Goal: Information Seeking & Learning: Learn about a topic

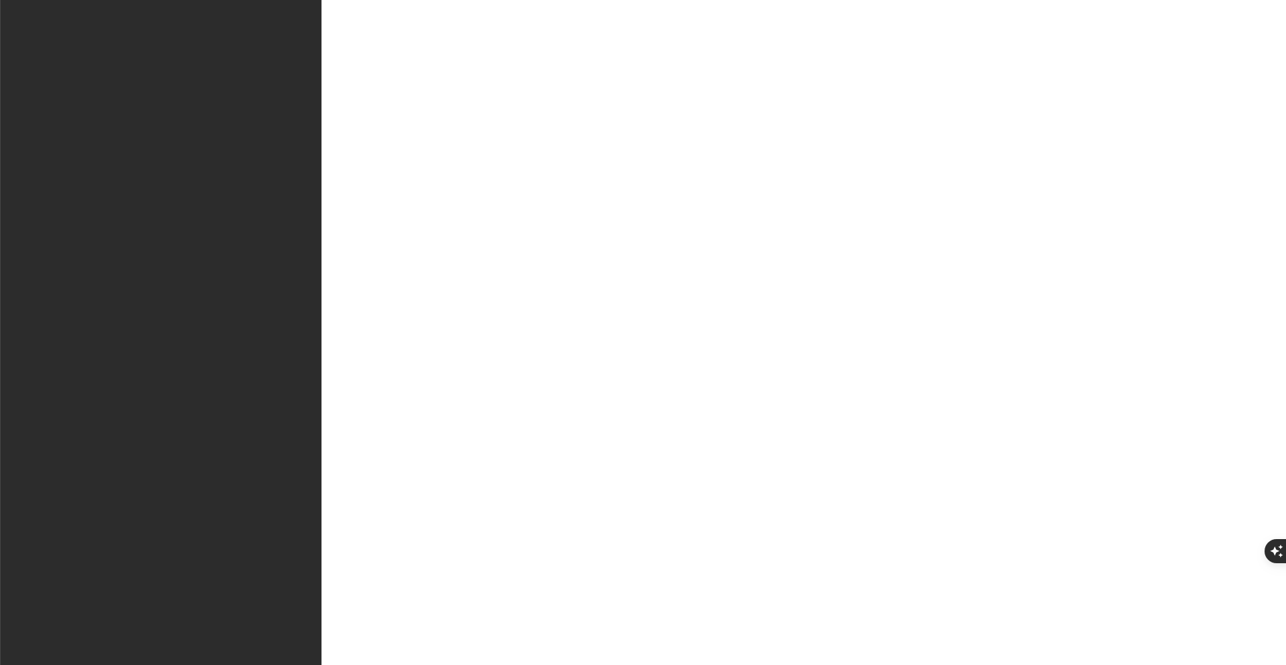
type input "I"
type input "icf"
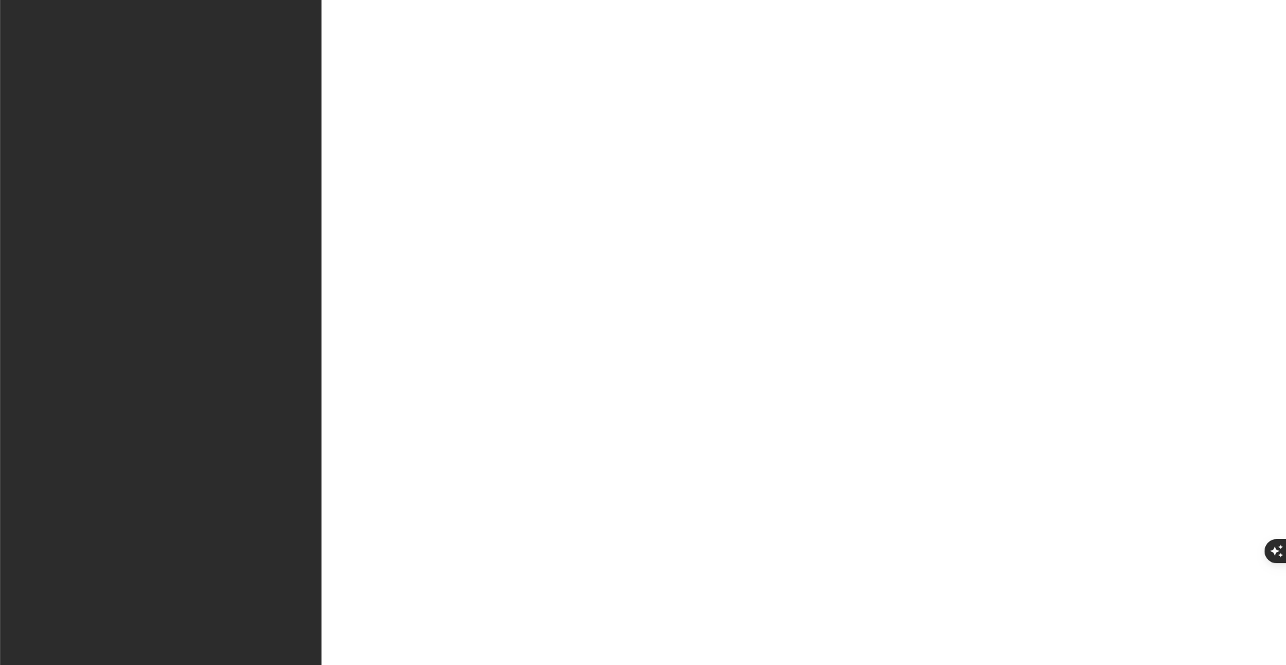
type input "tech"
click at [5, 5] on icon "button" at bounding box center [5, 5] width 0 height 0
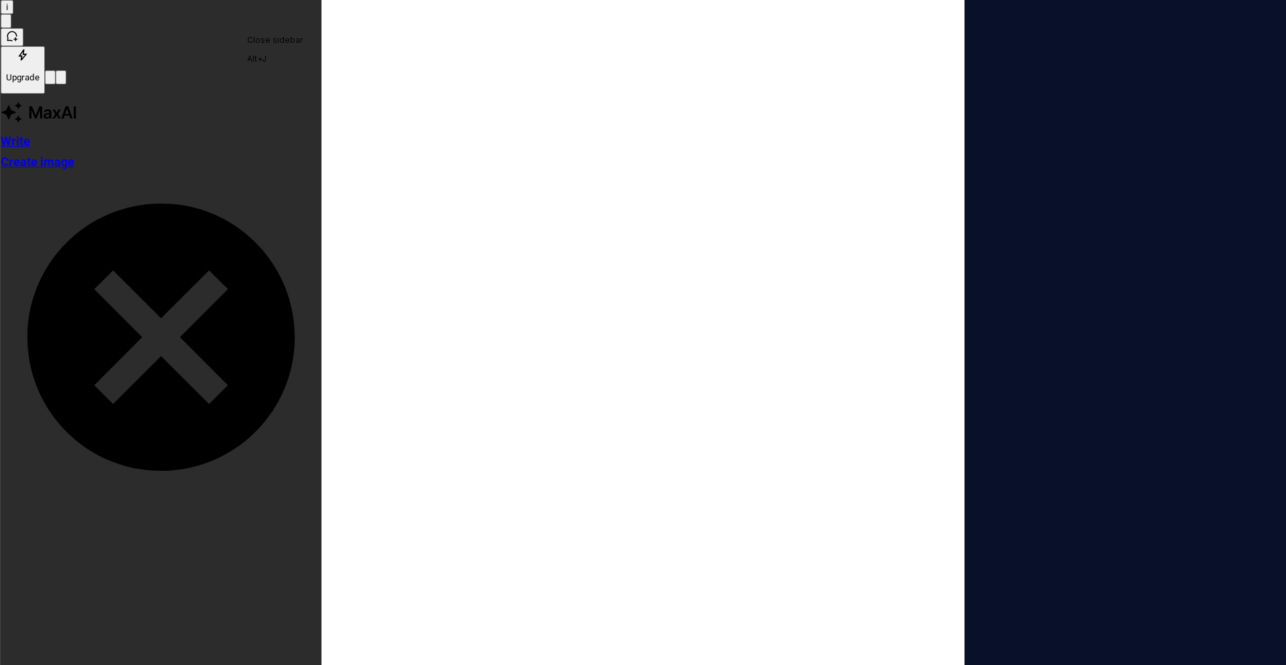
click at [66, 70] on button "button" at bounding box center [61, 77] width 11 height 14
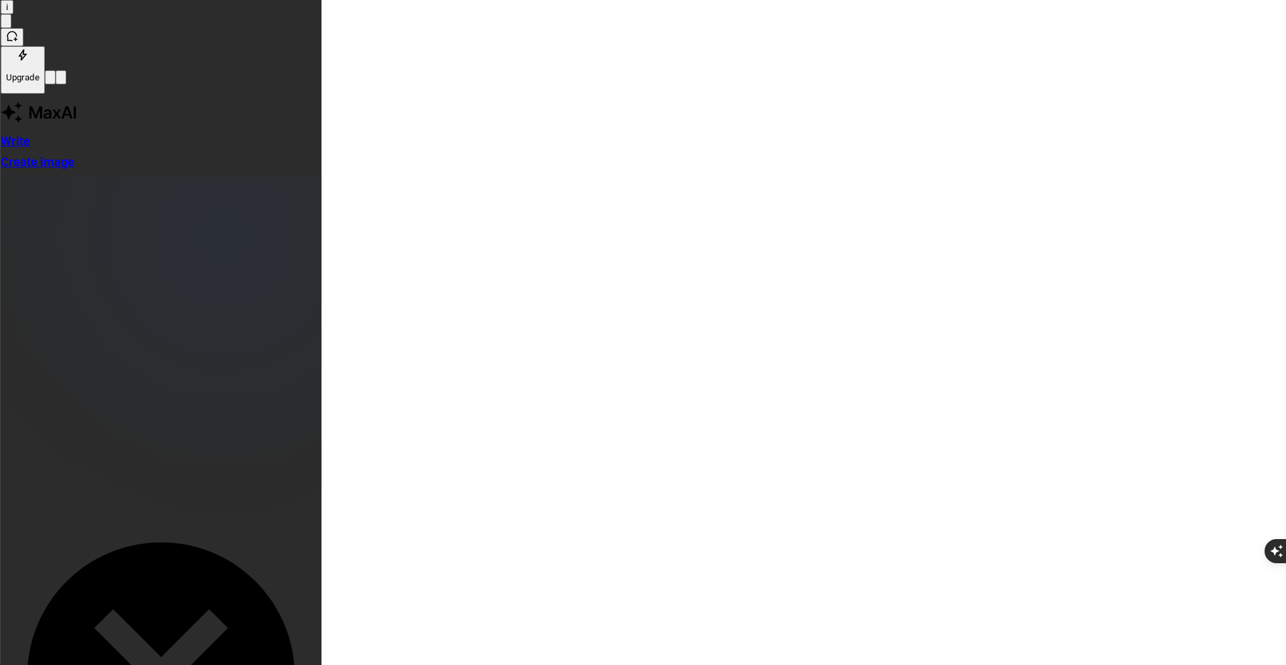
type input "icf"
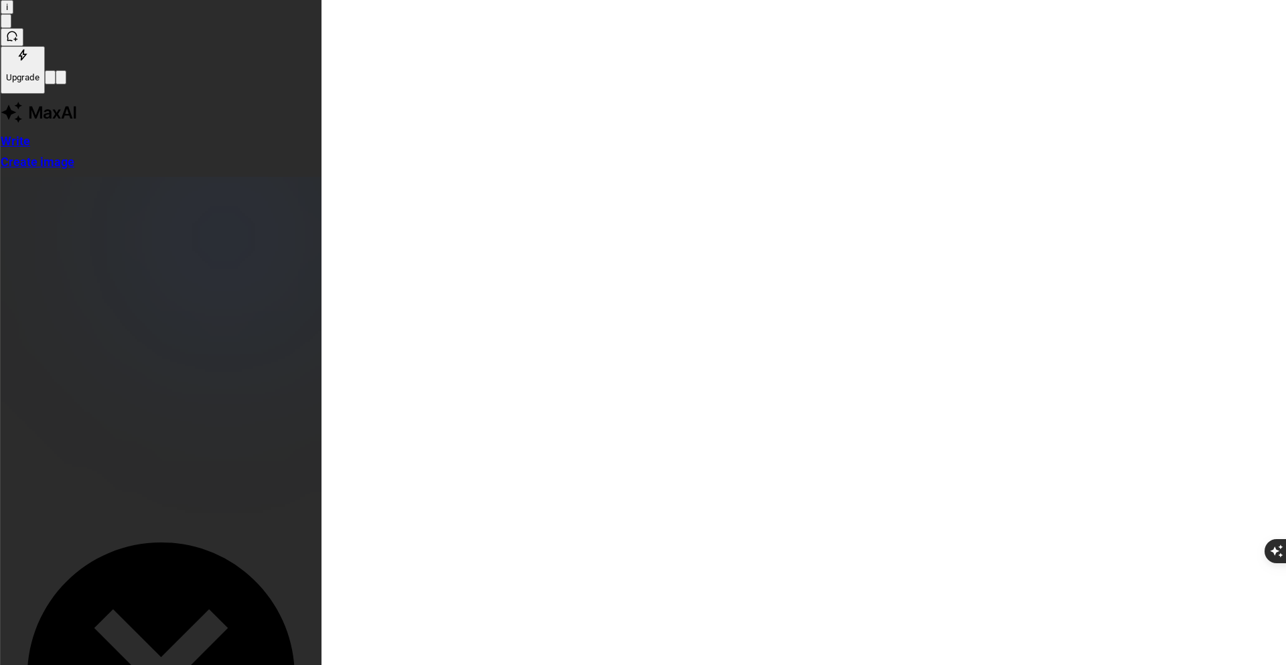
click at [19, 21] on html "I icf I Home Documentation Analytics Code automation Design system data Design …" at bounding box center [643, 332] width 1286 height 665
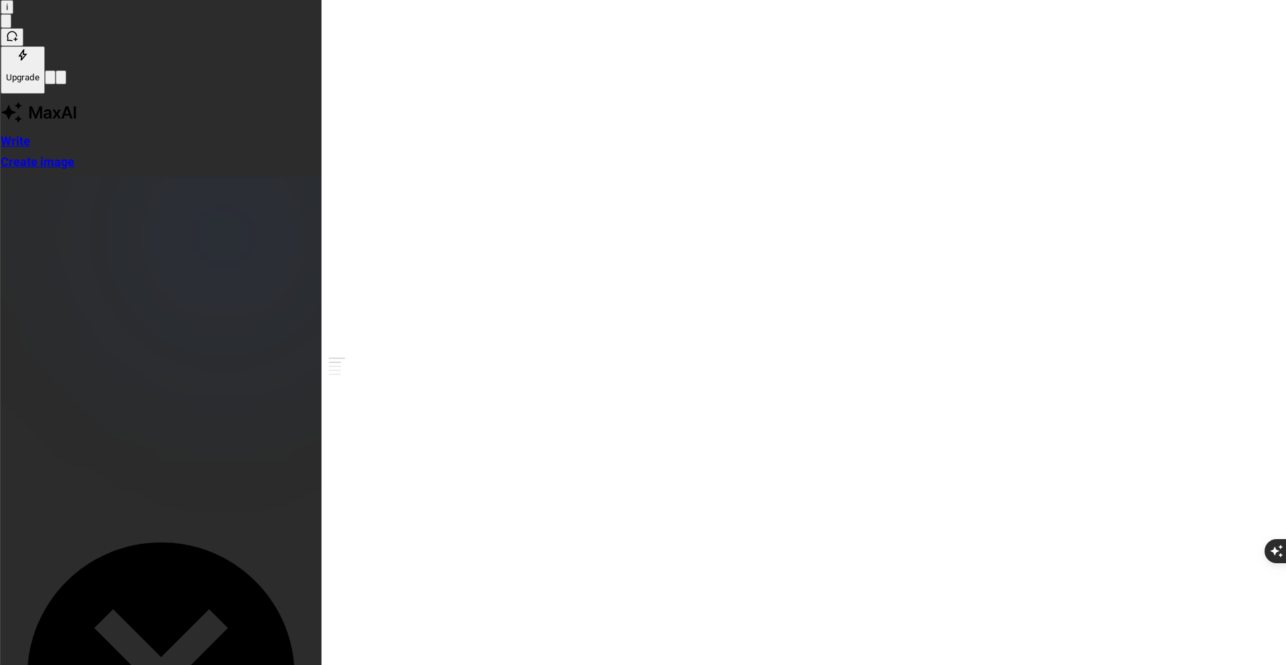
click at [34, 21] on html "I icf I Home Documentation Analytics Code automation Design system data Design …" at bounding box center [643, 332] width 1286 height 665
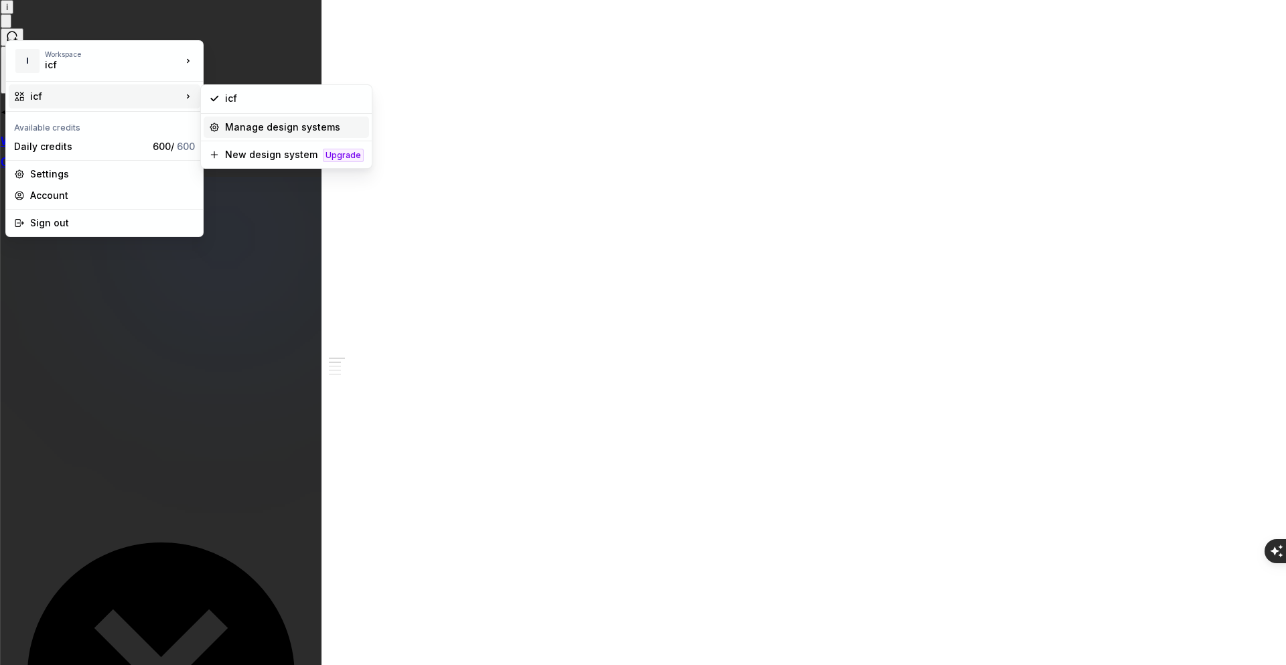
click at [293, 129] on div "Manage design systems" at bounding box center [294, 127] width 139 height 13
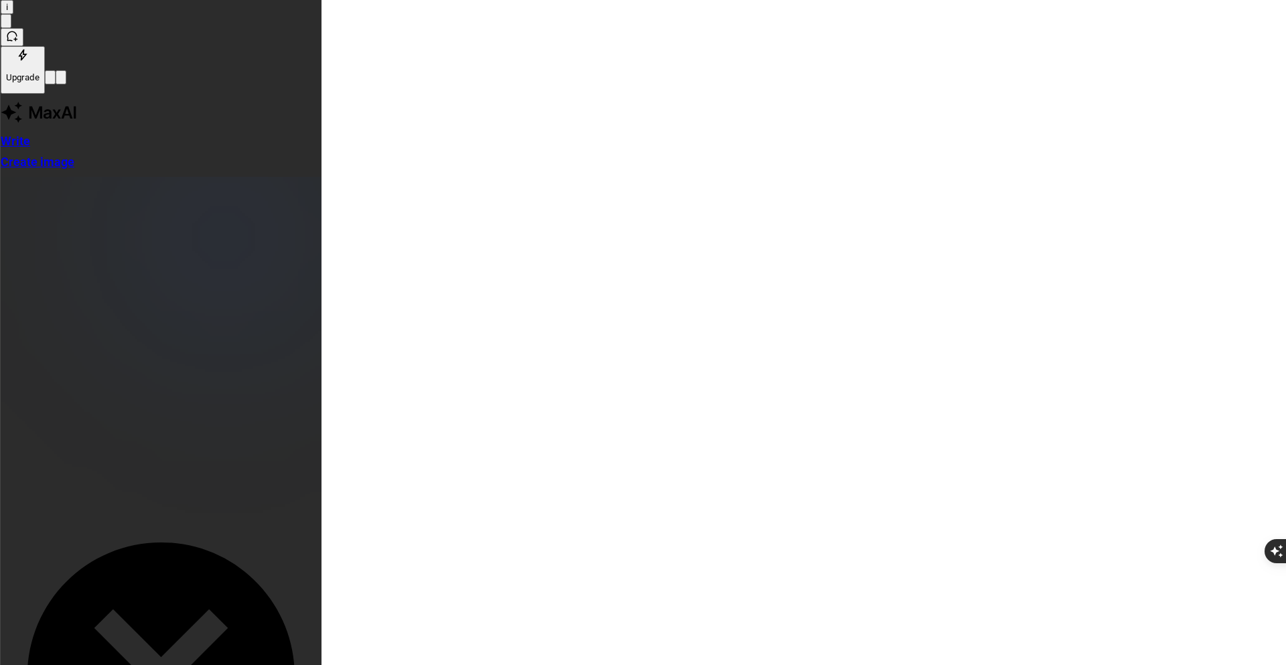
drag, startPoint x: 670, startPoint y: 157, endPoint x: 772, endPoint y: 157, distance: 101.8
click at [944, 154] on html "I icf I Back Account Profile Authentication Notifications Workspace General Bil…" at bounding box center [643, 332] width 1286 height 665
click at [1020, 199] on div "Design system settings" at bounding box center [1023, 200] width 127 height 13
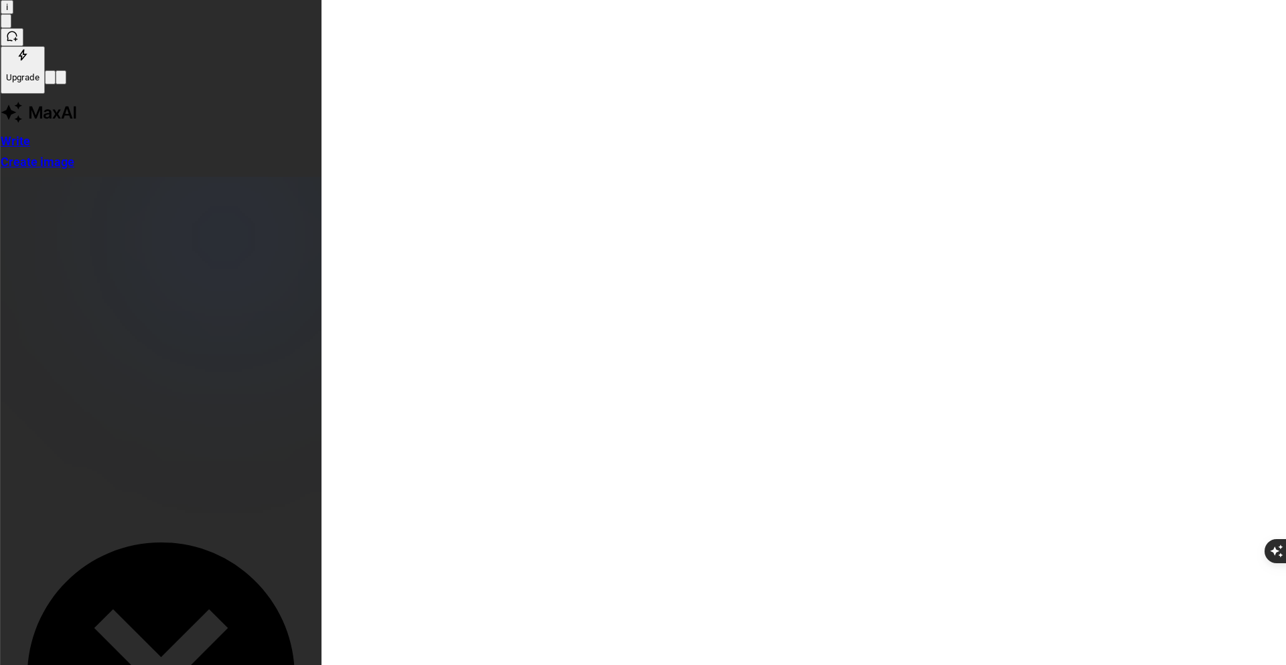
type textarea "*"
